Goal: Transaction & Acquisition: Book appointment/travel/reservation

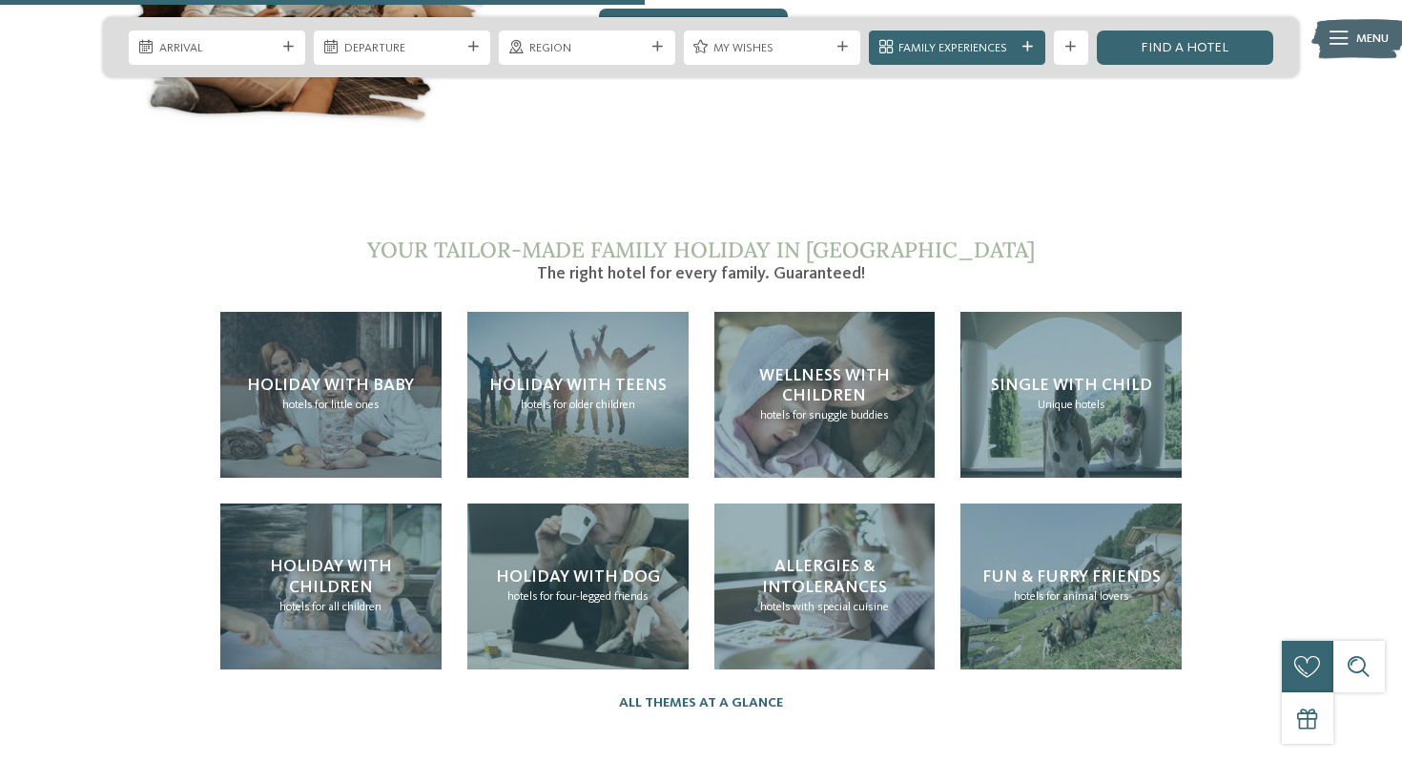
scroll to position [3625, 0]
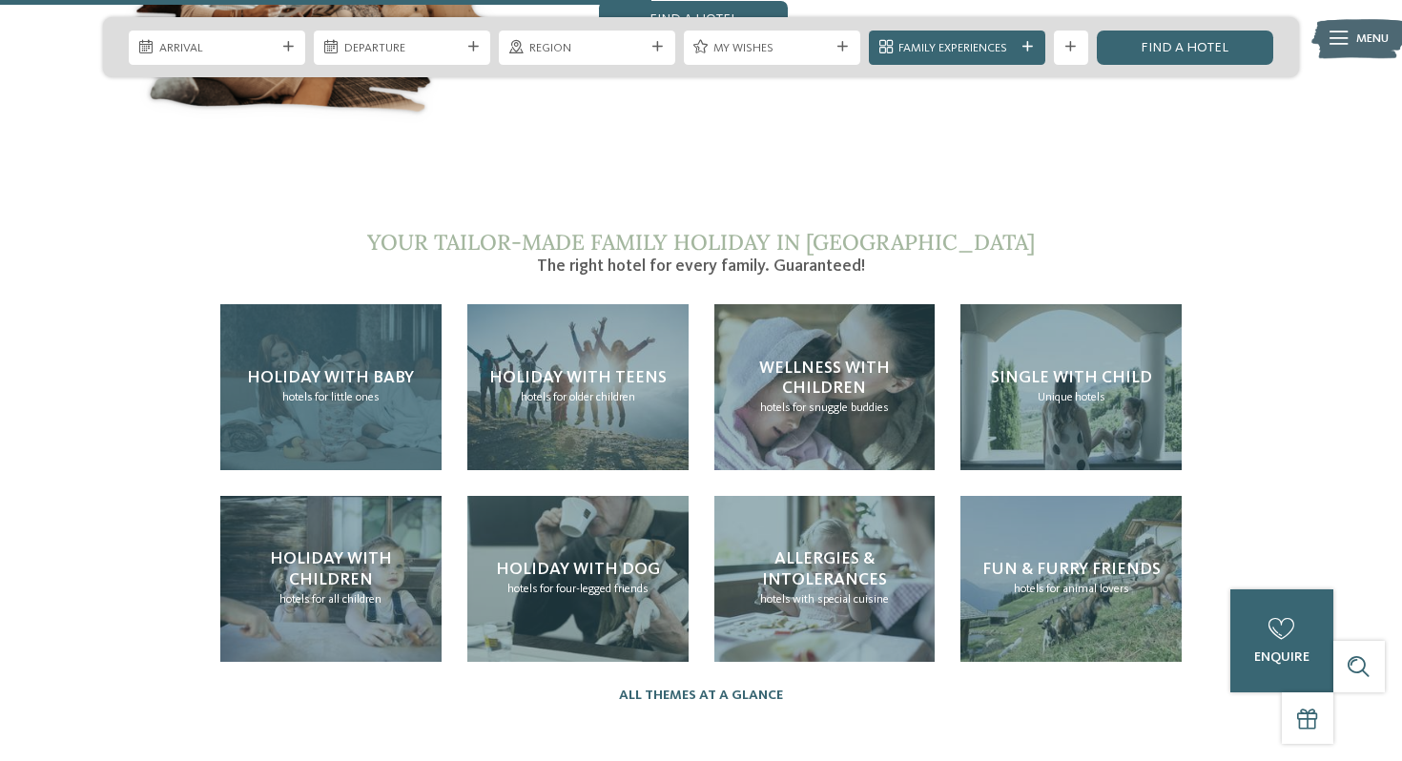
click at [330, 391] on span "for little ones" at bounding box center [347, 397] width 65 height 12
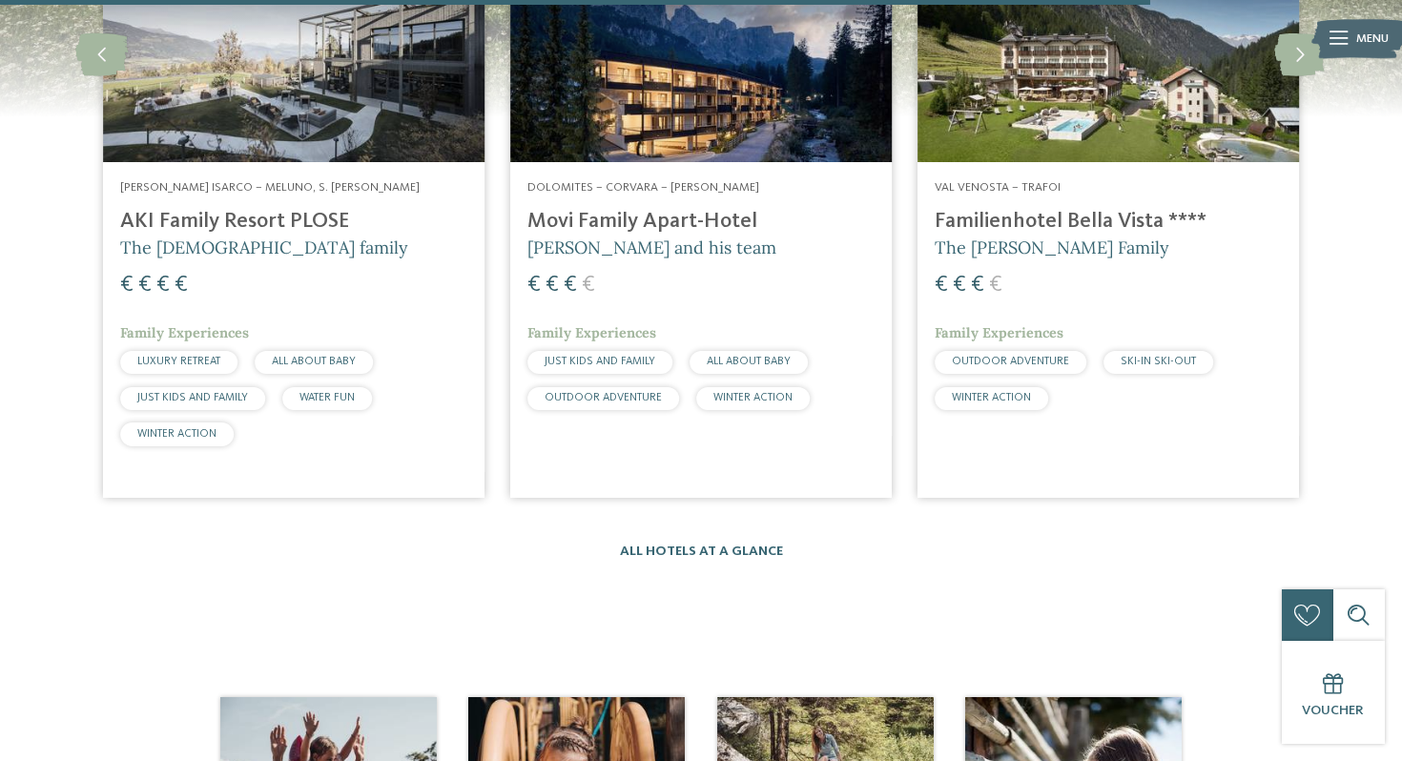
scroll to position [3014, 0]
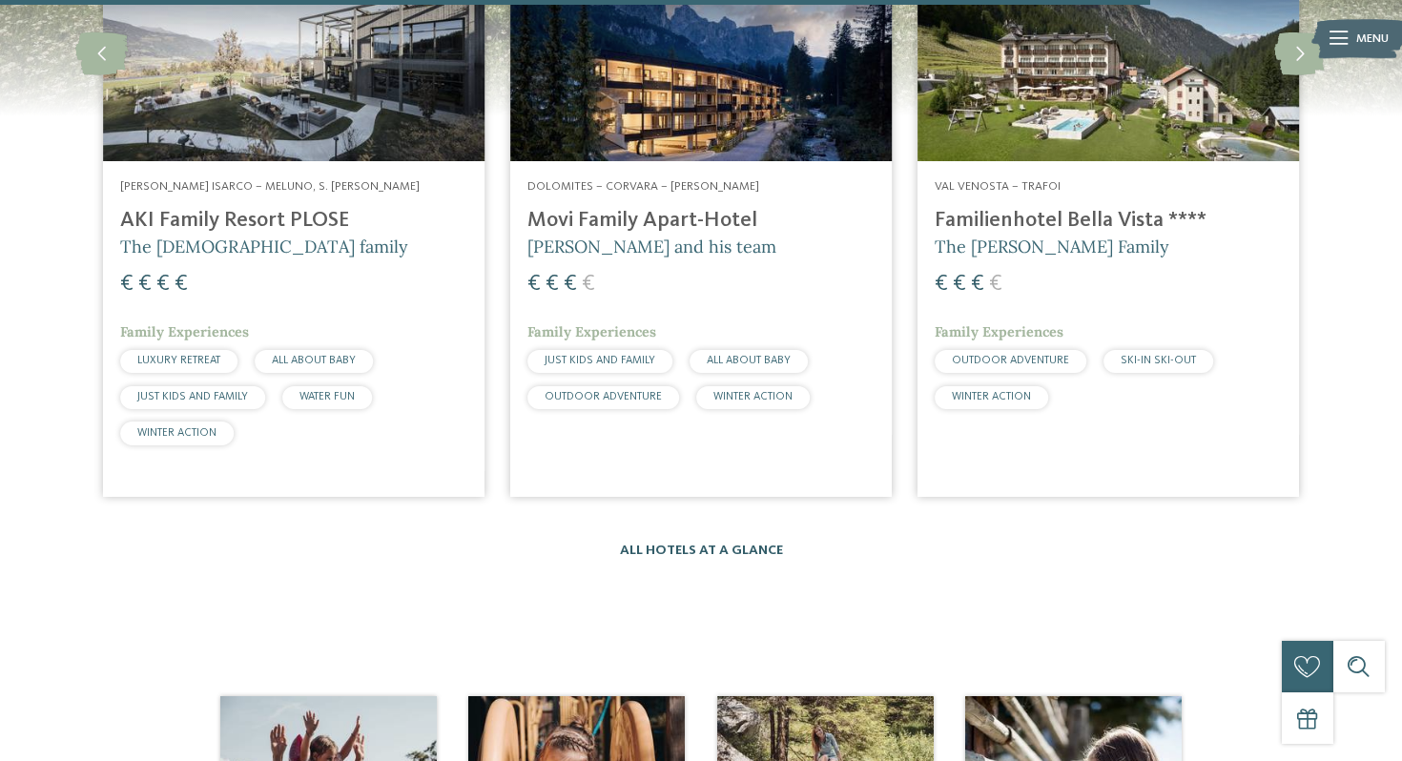
click at [719, 544] on link "All hotels at a glance" at bounding box center [701, 550] width 163 height 13
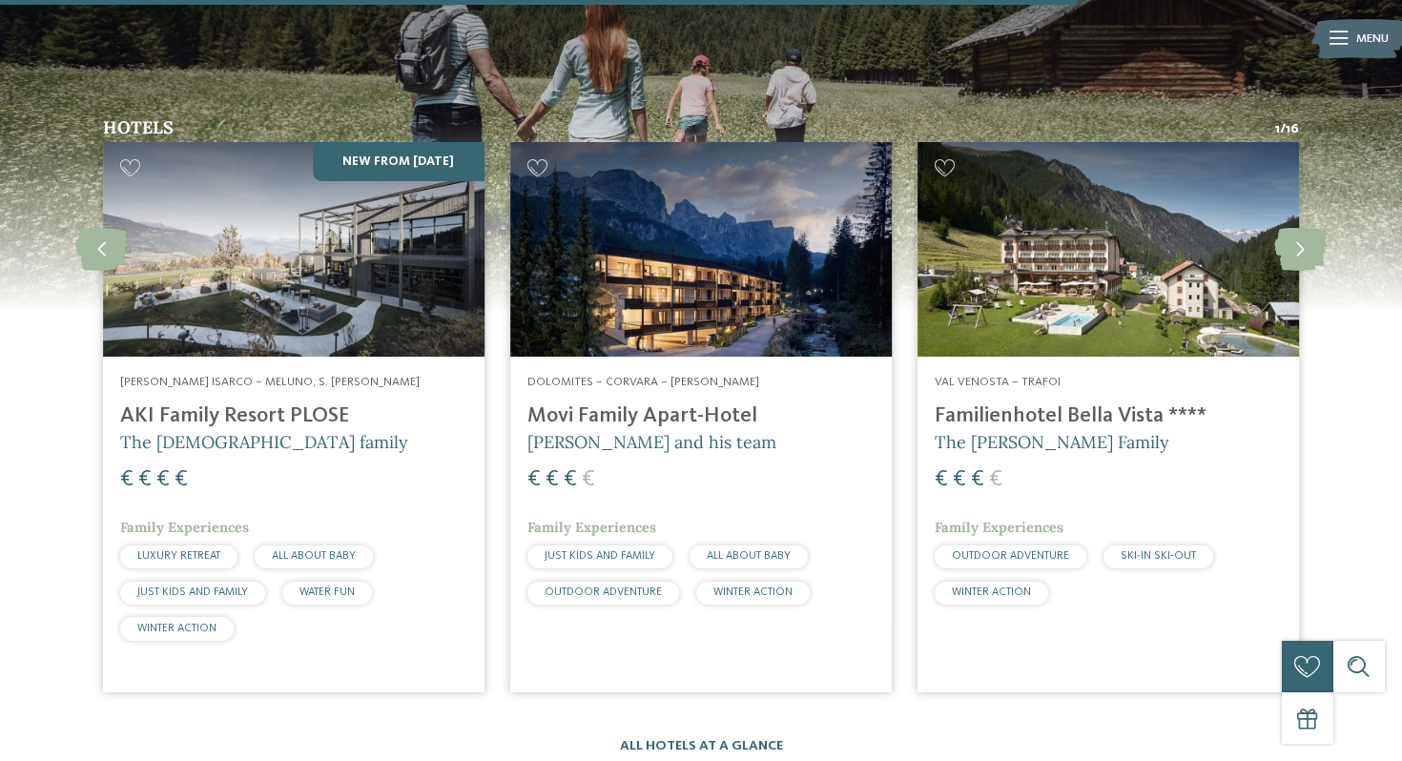
scroll to position [2817, 0]
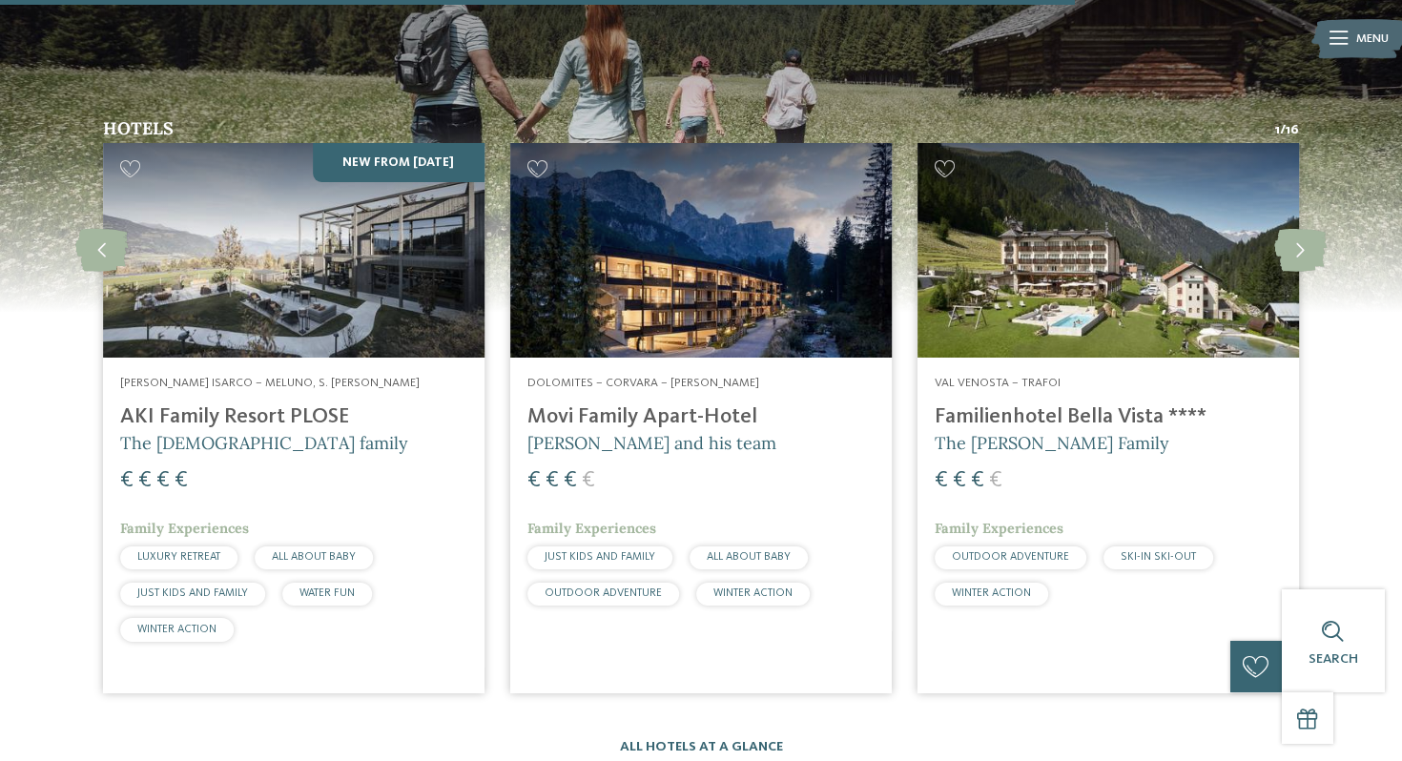
click at [213, 180] on img at bounding box center [294, 250] width 382 height 215
click at [635, 185] on img at bounding box center [701, 250] width 382 height 215
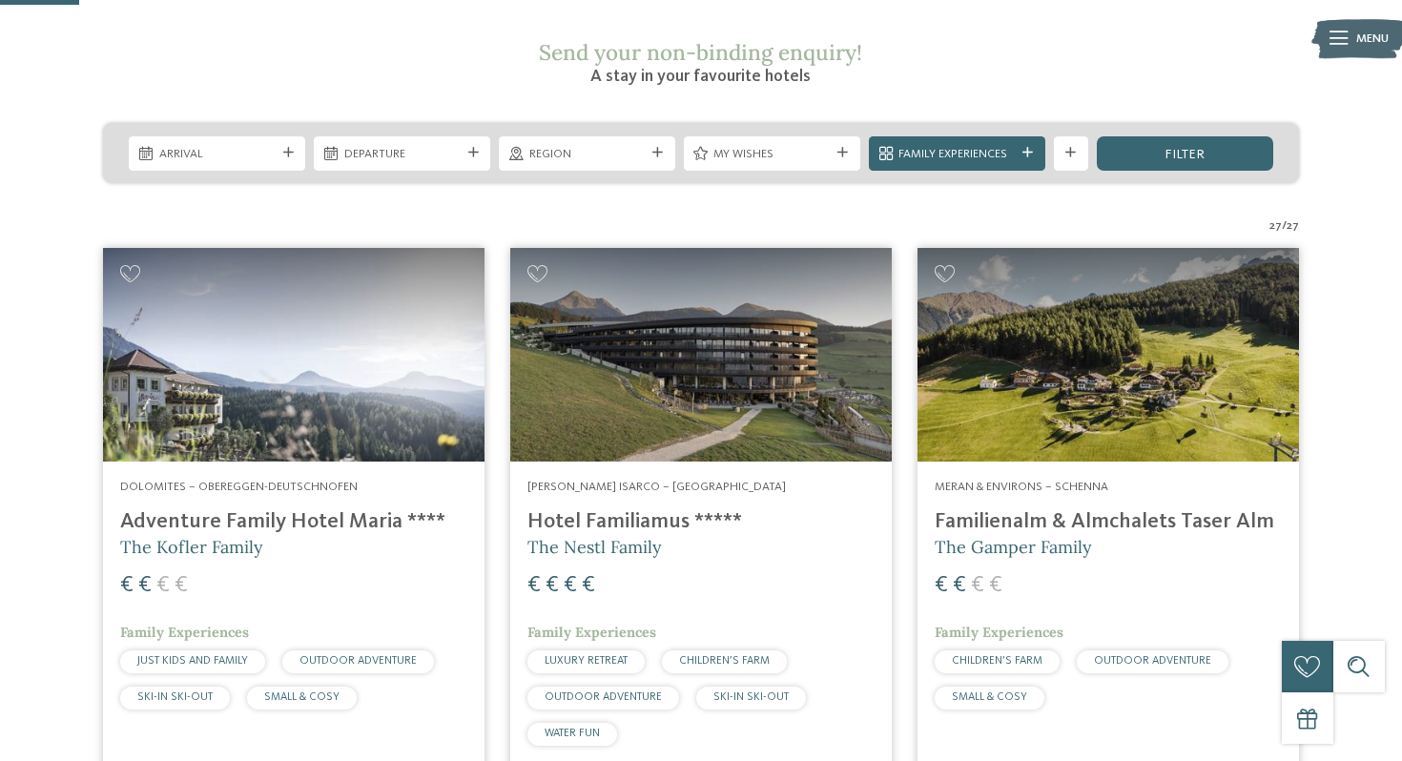
scroll to position [326, 0]
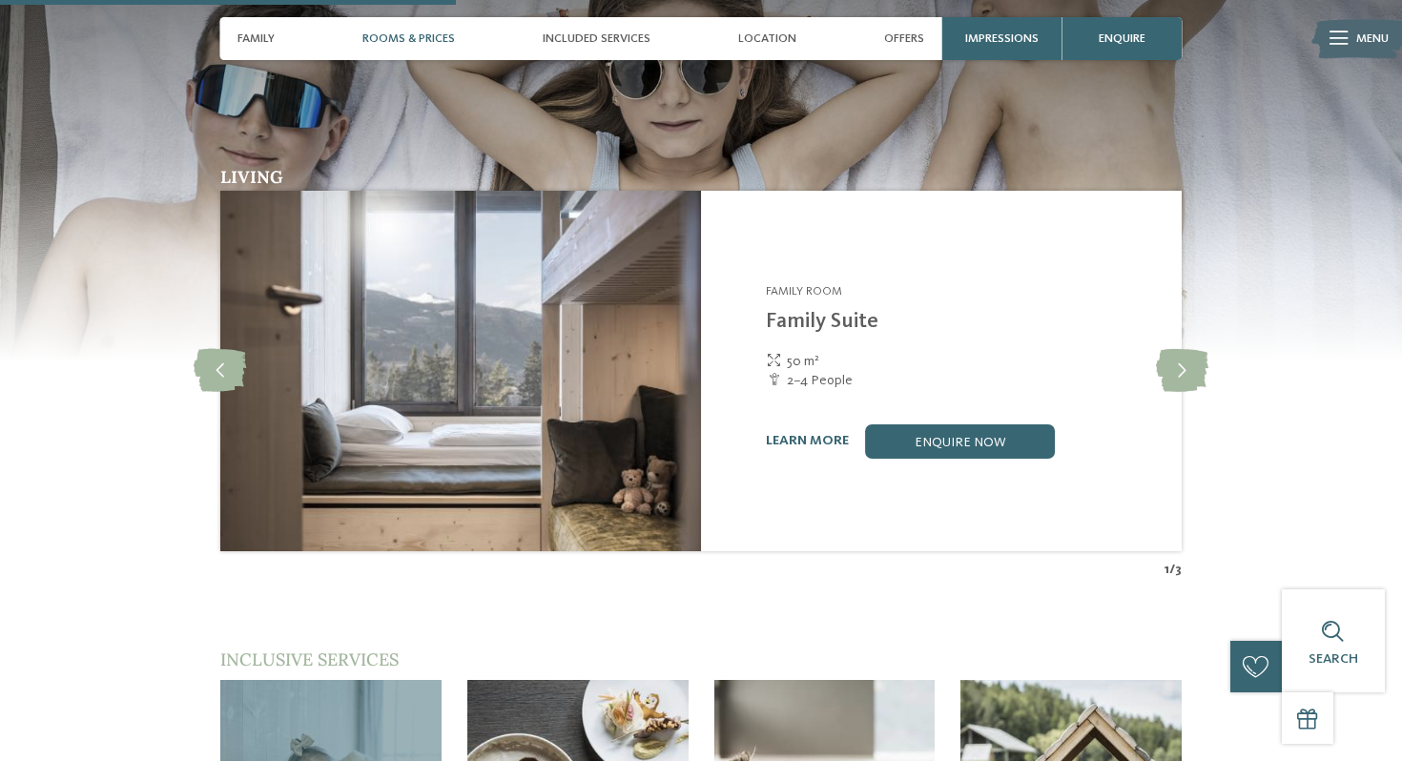
scroll to position [2022, 0]
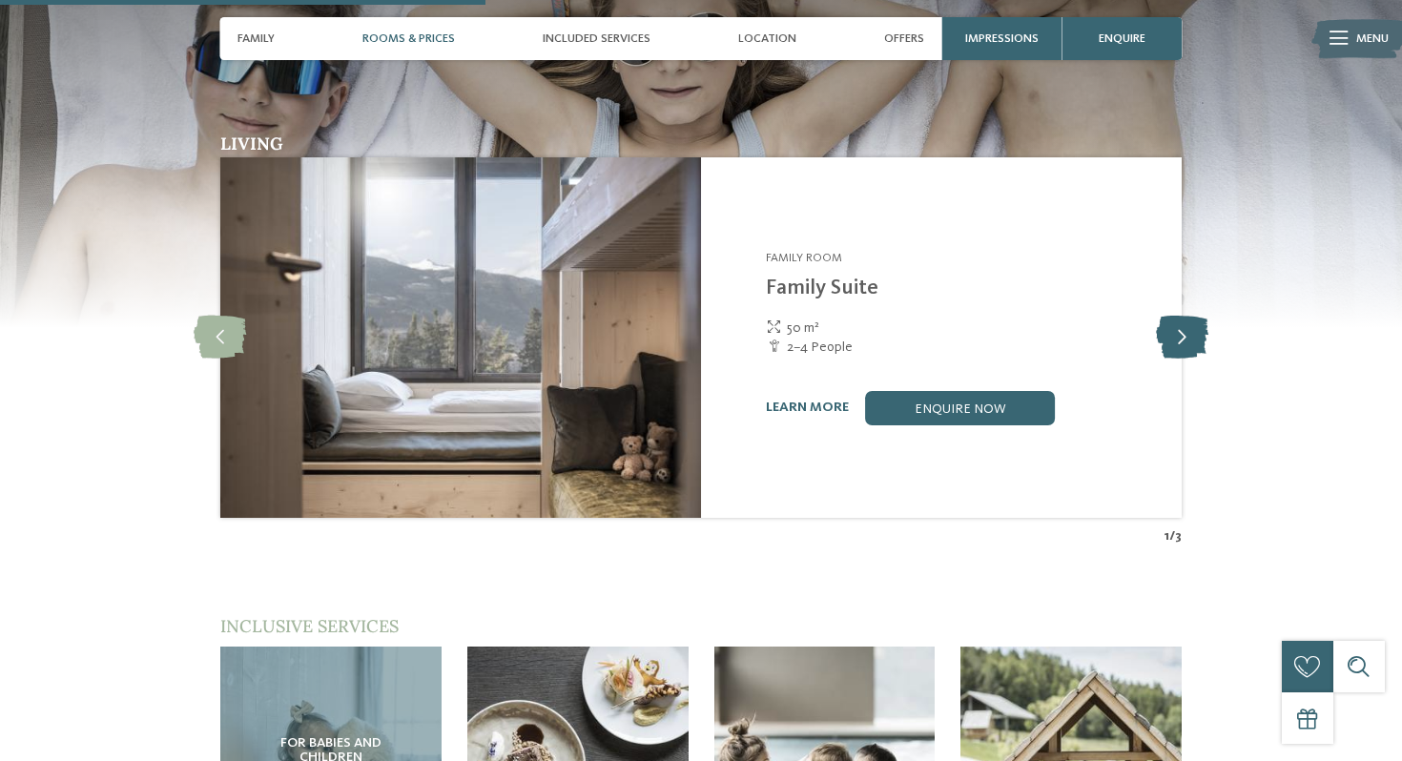
click at [1181, 316] on icon at bounding box center [1182, 337] width 52 height 43
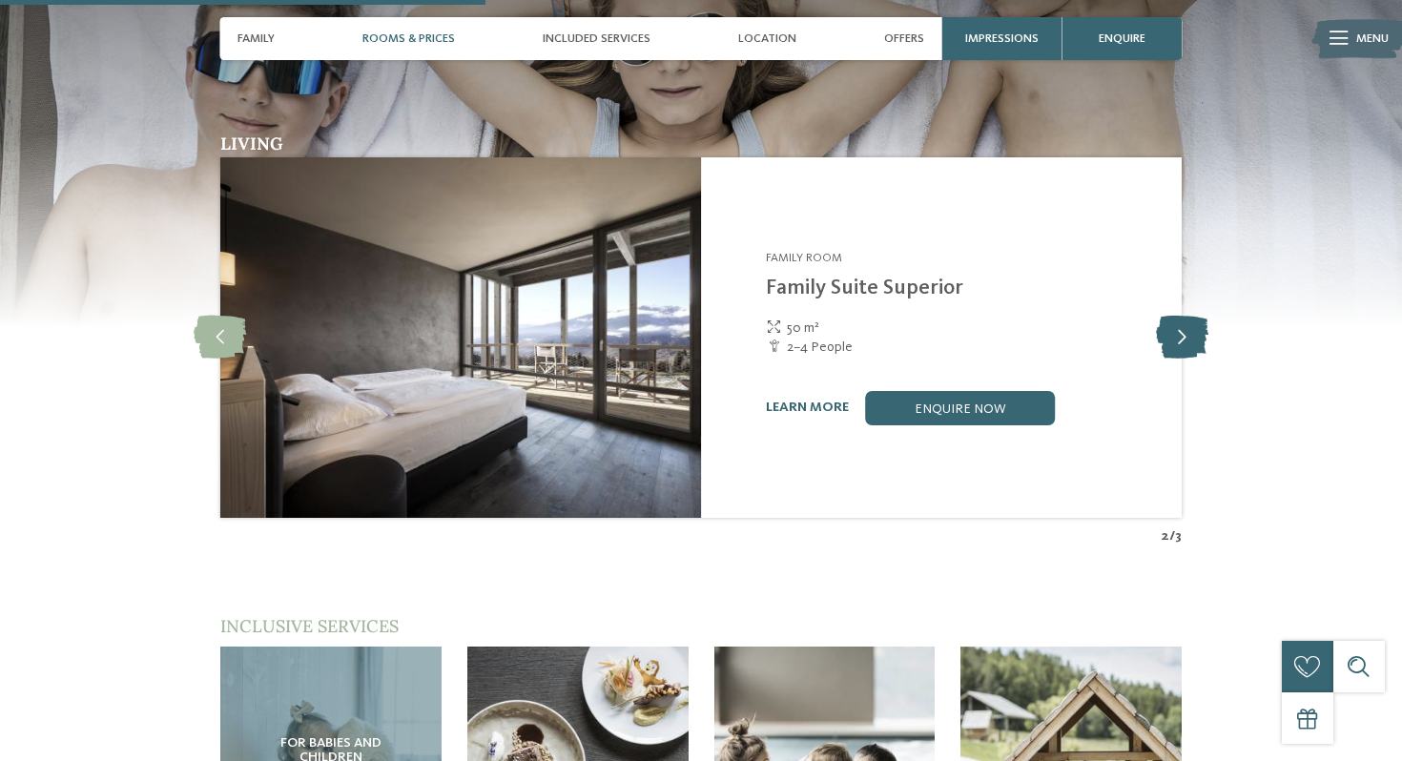
click at [1181, 316] on icon at bounding box center [1182, 337] width 52 height 43
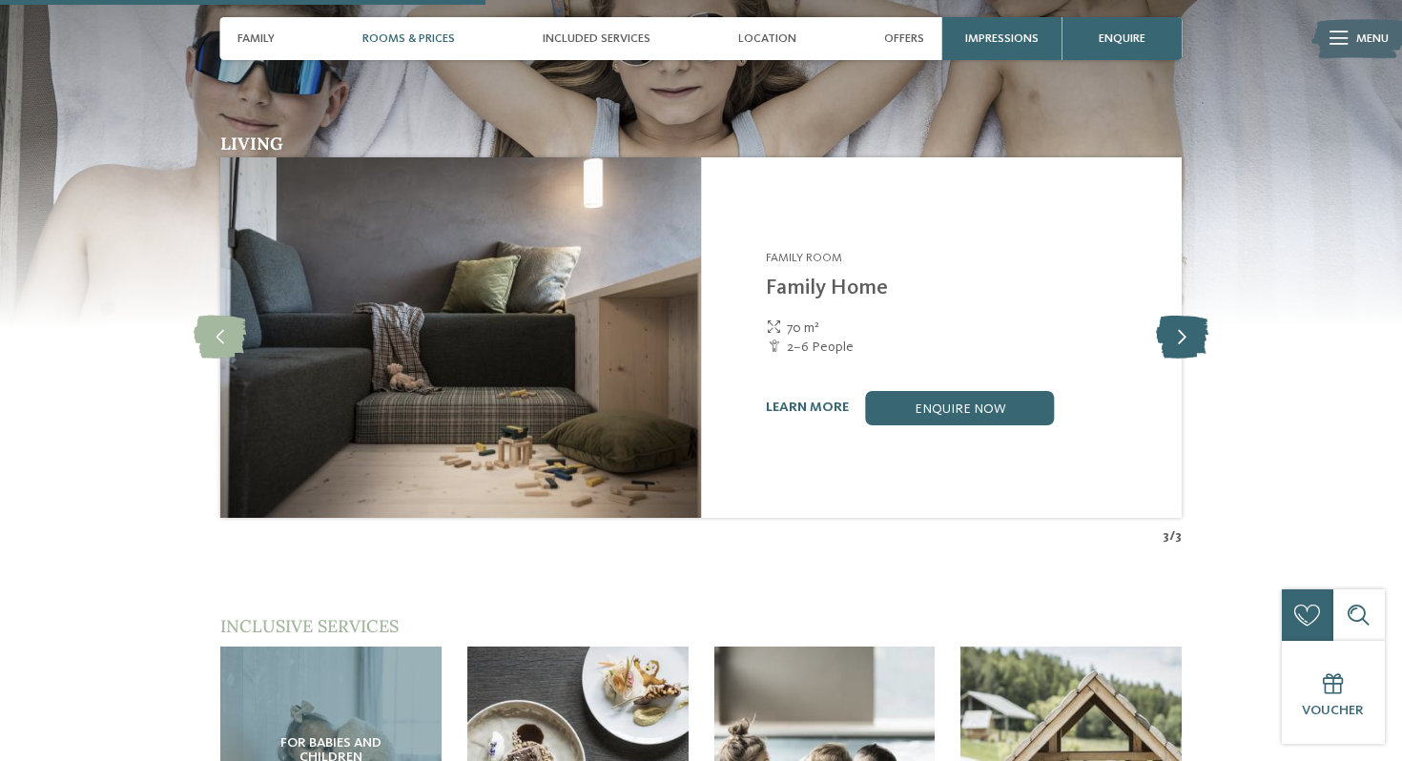
click at [1183, 316] on icon at bounding box center [1182, 337] width 52 height 43
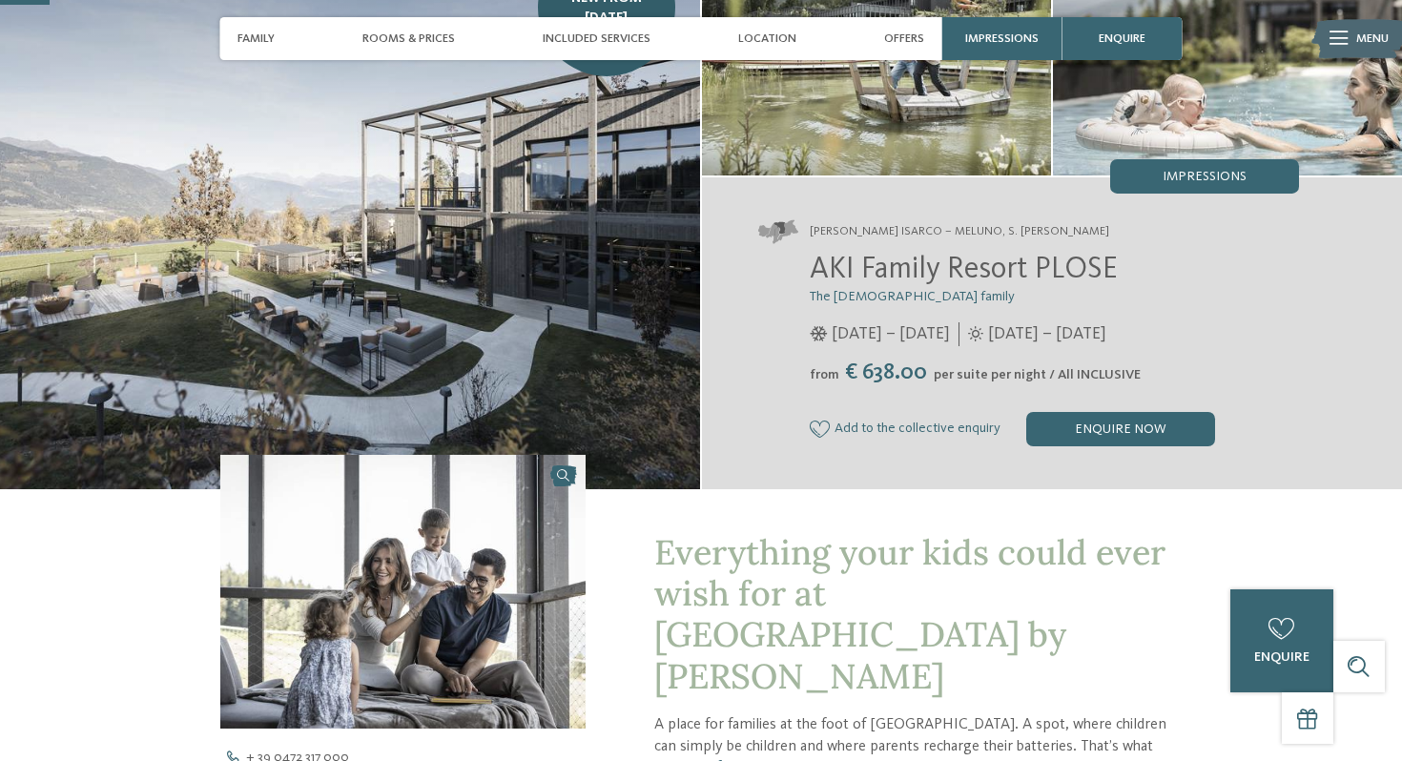
scroll to position [0, 0]
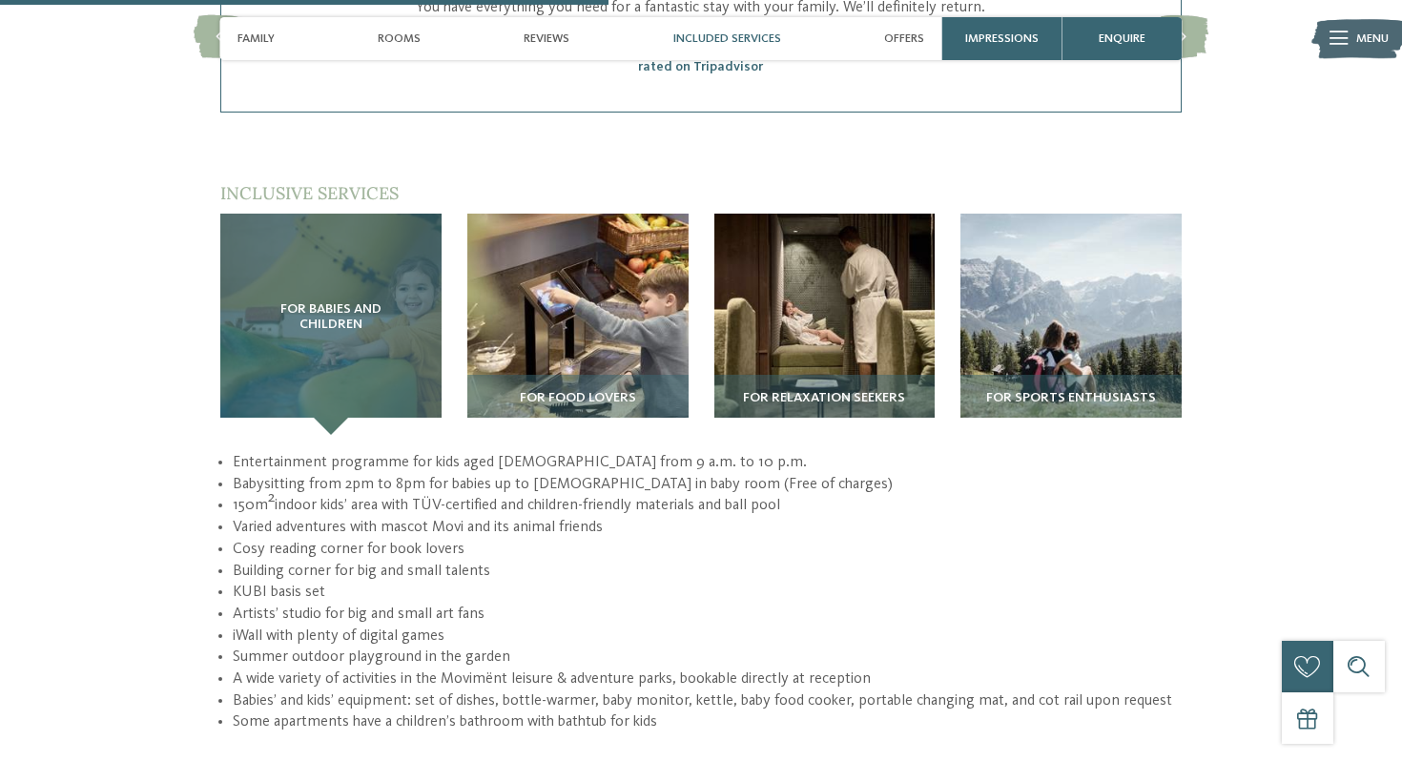
scroll to position [2652, 0]
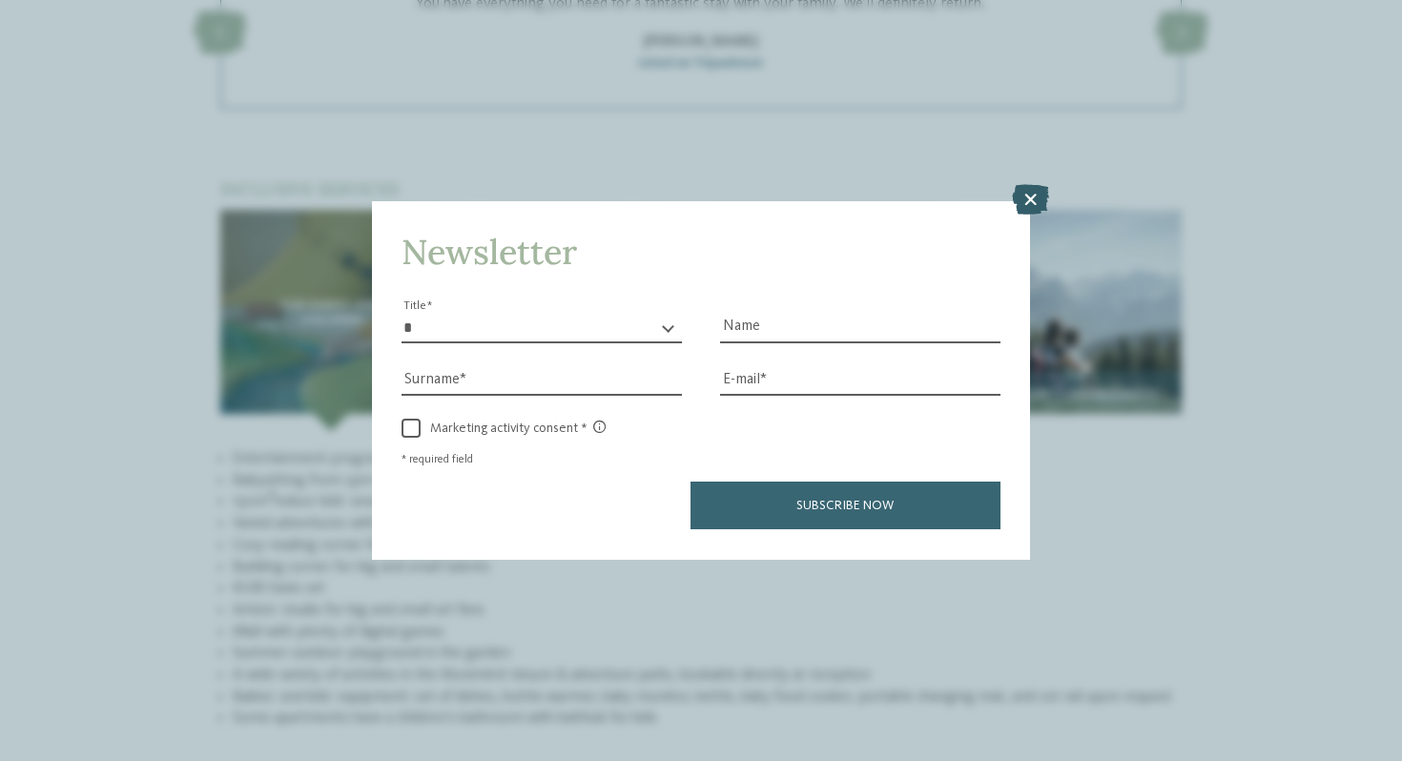
click at [1038, 195] on icon at bounding box center [1030, 200] width 37 height 31
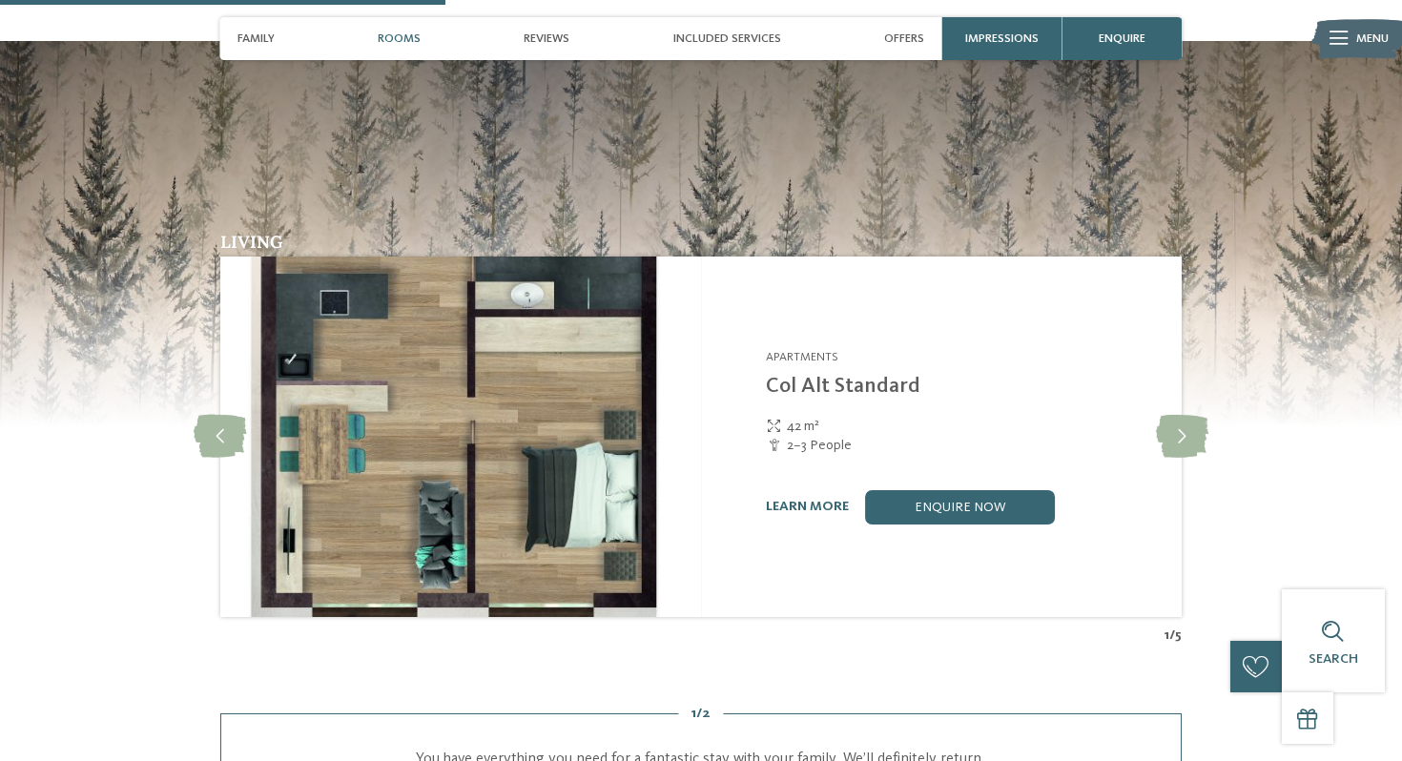
scroll to position [1877, 0]
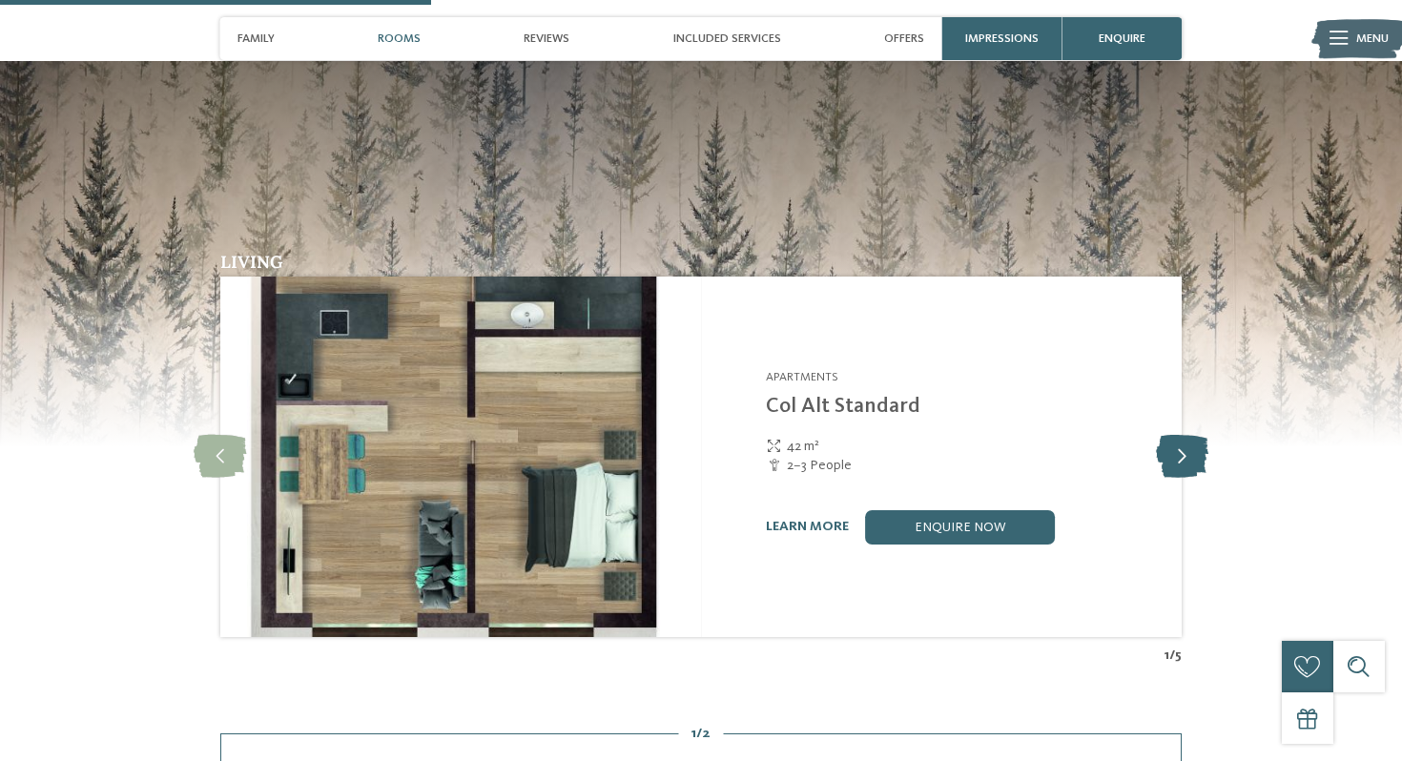
click at [1189, 435] on icon at bounding box center [1182, 456] width 52 height 43
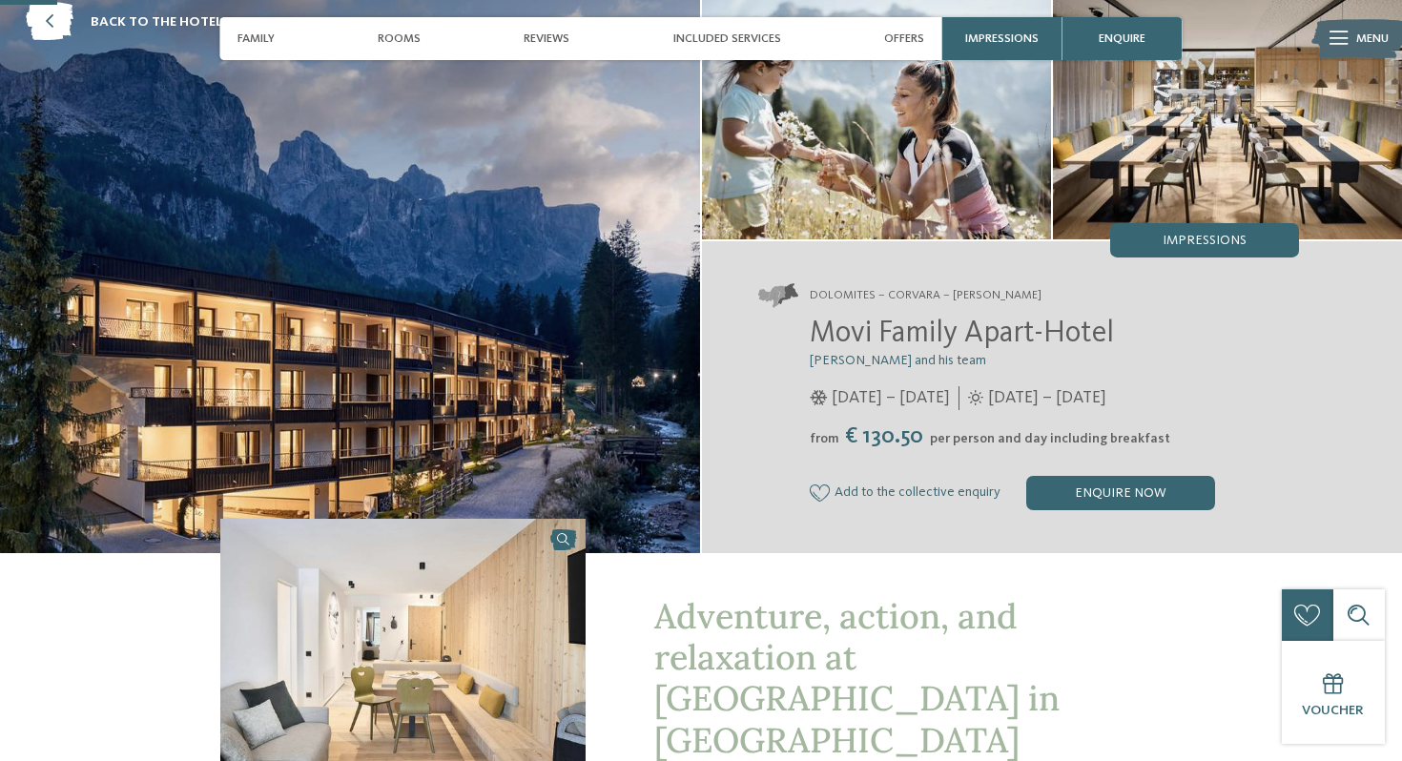
scroll to position [91, 0]
